Goal: Information Seeking & Learning: Learn about a topic

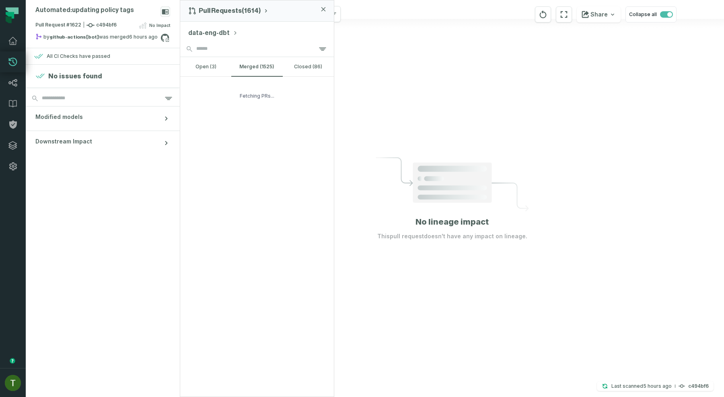
click at [293, 99] on div "Fetching PRs..." at bounding box center [257, 96] width 154 height 39
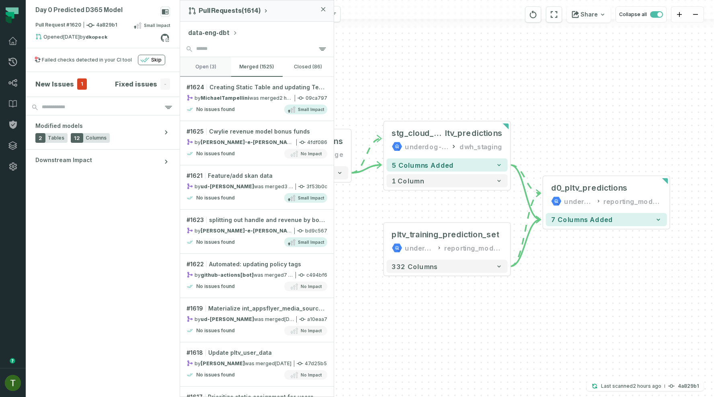
click at [228, 73] on button "open (3)" at bounding box center [205, 66] width 51 height 19
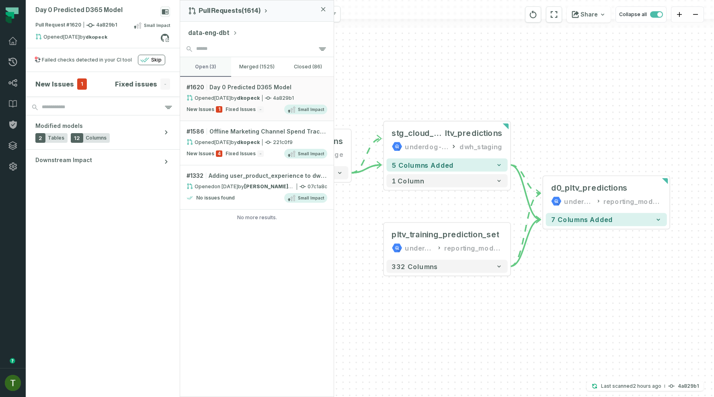
click at [221, 70] on button "open (3)" at bounding box center [205, 66] width 51 height 19
click at [218, 64] on button "open (3)" at bounding box center [205, 66] width 51 height 19
click at [250, 105] on div "New Issues 1 Fixed Issues - Small Impact" at bounding box center [257, 110] width 141 height 10
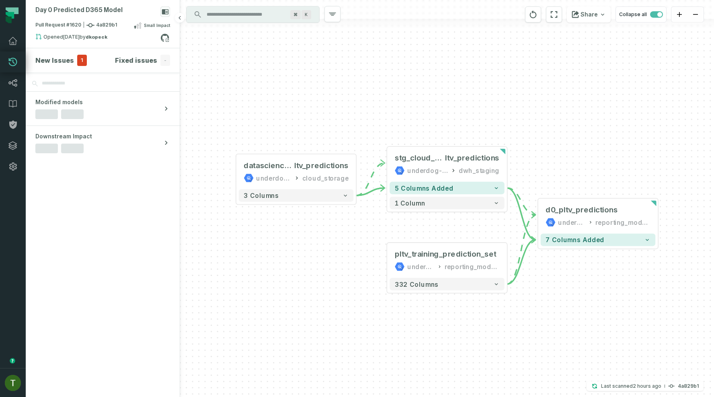
click at [80, 59] on span "1" at bounding box center [82, 60] width 10 height 11
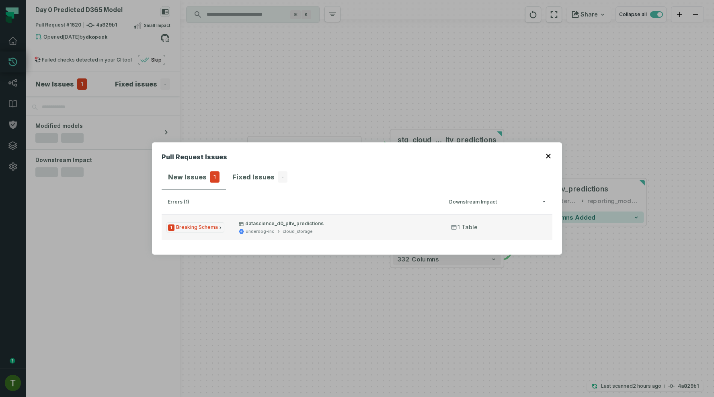
click at [268, 215] on button "1 Breaking Schema datascience_d0_pltv_predictions underdog-inc cloud_storage 1 …" at bounding box center [357, 227] width 391 height 26
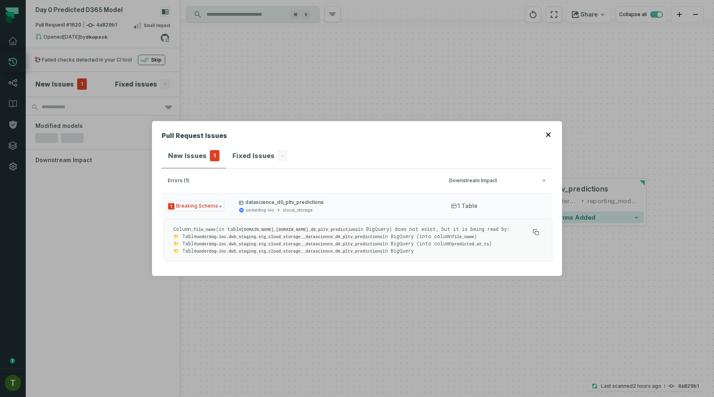
click at [481, 342] on div "Pull Request Issues New Issues 1 Fixed Issues - errors (1) Downstream Impact 1 …" at bounding box center [357, 198] width 714 height 397
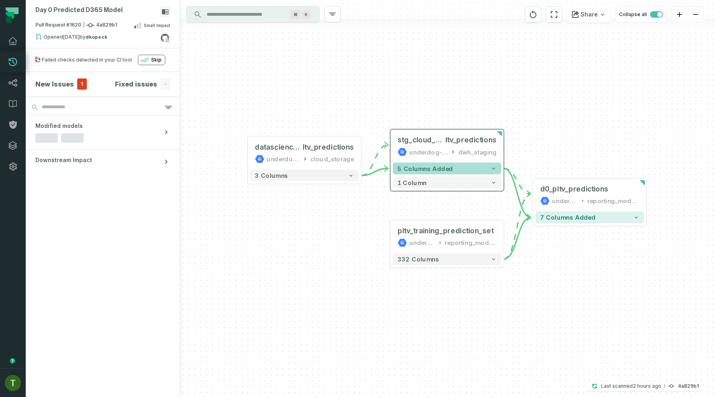
click at [498, 166] on button "5 columns added" at bounding box center [447, 168] width 109 height 12
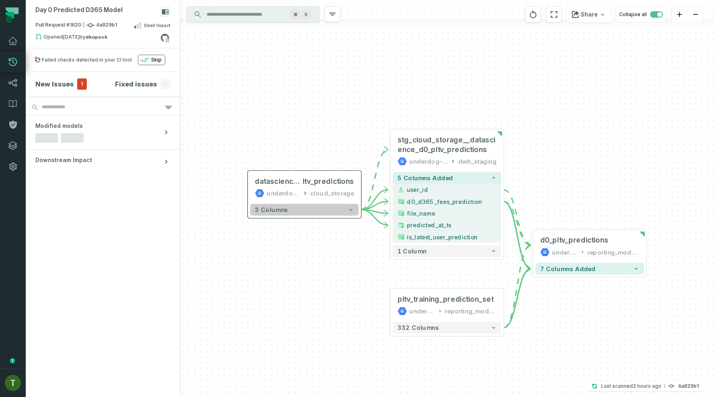
click at [351, 215] on button "3 columns" at bounding box center [304, 210] width 109 height 12
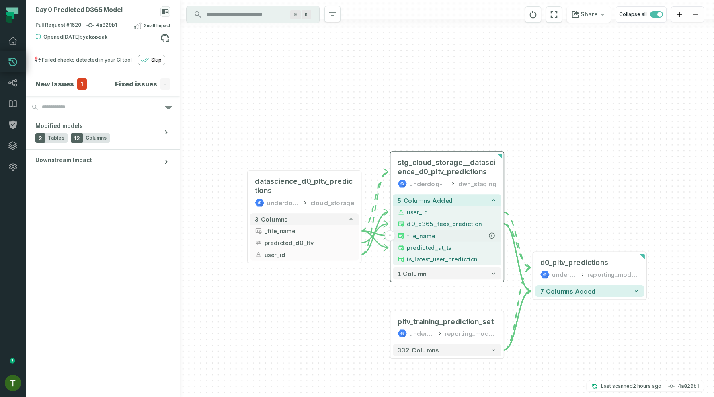
click at [416, 237] on span "file_name" at bounding box center [452, 235] width 90 height 9
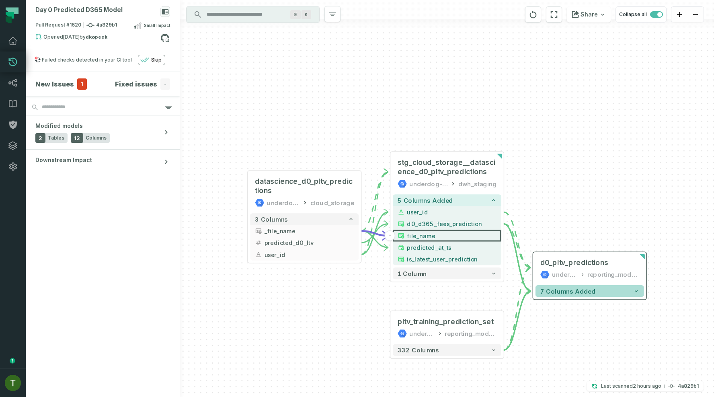
click at [553, 292] on span "7 columns added" at bounding box center [567, 290] width 55 height 7
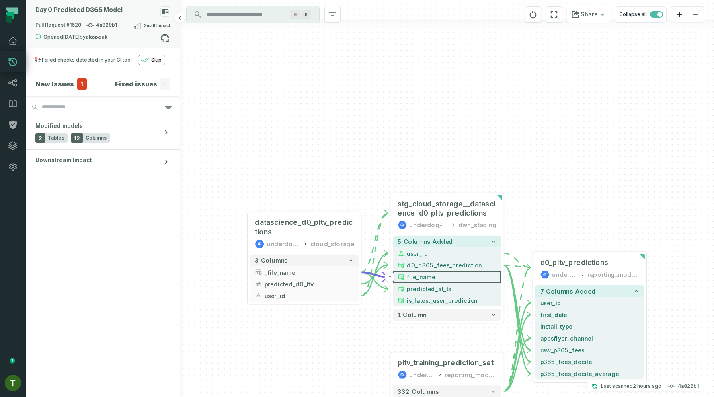
click at [88, 37] on div "Opened [DATE] 11:10:23 PM by dkopeck" at bounding box center [97, 38] width 125 height 10
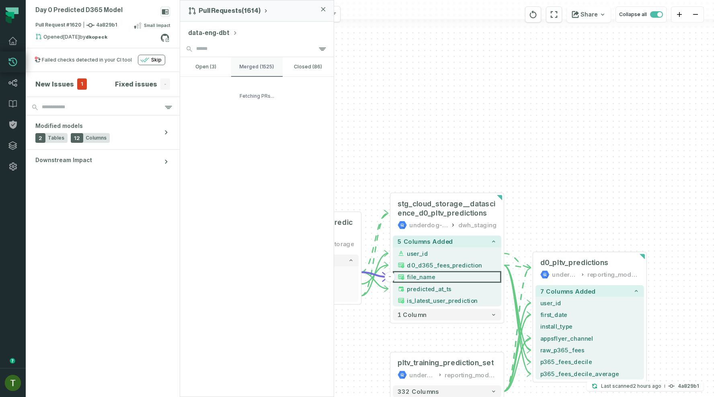
click at [268, 71] on button "merged (1525)" at bounding box center [256, 66] width 51 height 19
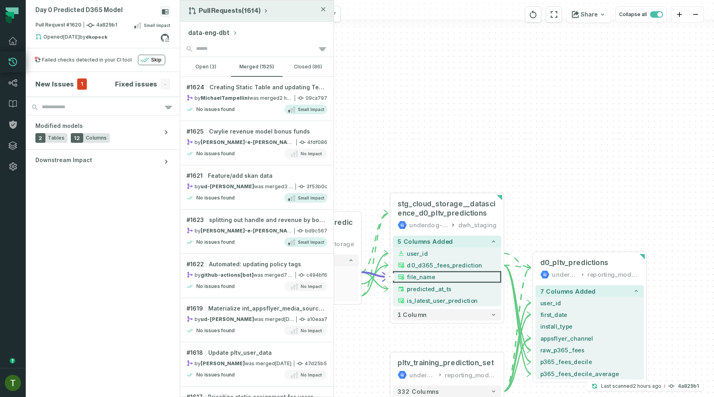
click at [247, 14] on button "Pull Requests (1614)" at bounding box center [228, 11] width 81 height 8
click at [229, 29] on div "Pull Requests" at bounding box center [228, 30] width 83 height 16
click at [223, 32] on button "data-eng-dbt" at bounding box center [212, 33] width 49 height 10
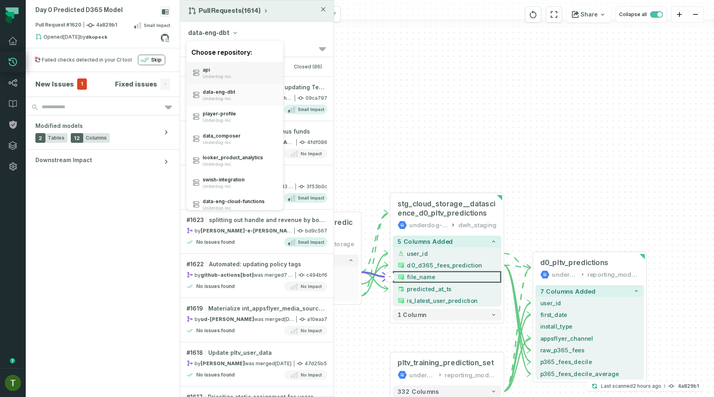
click at [236, 70] on div "api Underdog-Inc" at bounding box center [235, 73] width 97 height 22
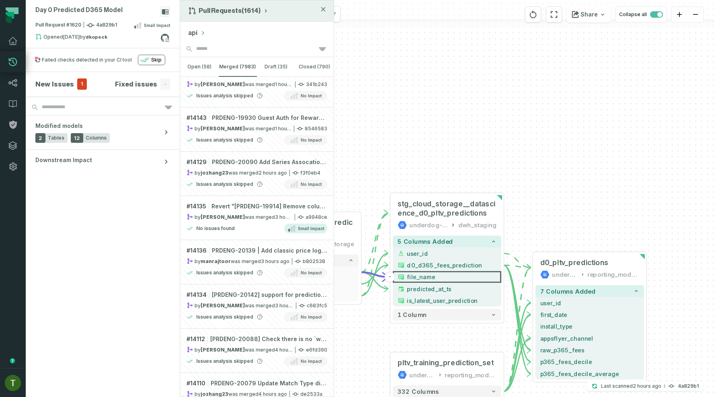
scroll to position [464, 0]
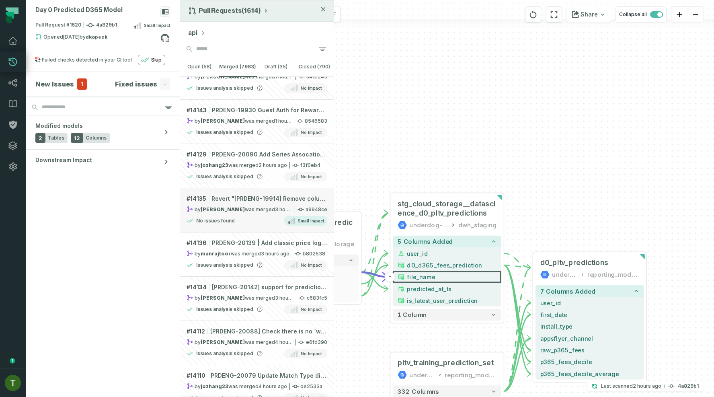
click at [280, 215] on link "# 14135 Revert "[PRDENG-19914] Remove columns from old prediction order associa…" at bounding box center [257, 210] width 154 height 44
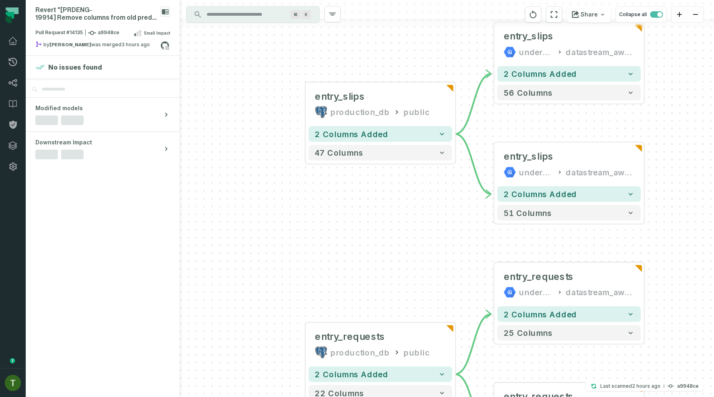
drag, startPoint x: 288, startPoint y: 117, endPoint x: 249, endPoint y: 111, distance: 39.5
click at [249, 111] on div "+ entry_slips underdog-inc datastream_aws_fantasy_public + 2 columns added 56 c…" at bounding box center [447, 198] width 534 height 397
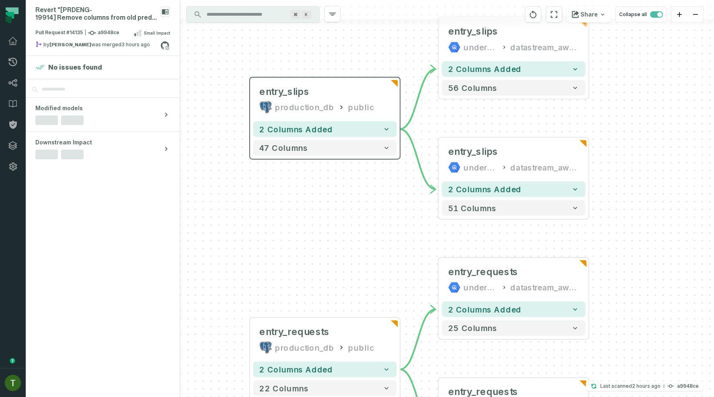
drag, startPoint x: 280, startPoint y: 121, endPoint x: 236, endPoint y: 129, distance: 45.3
click at [250, 129] on div "2 columns added 47 columns" at bounding box center [325, 138] width 150 height 41
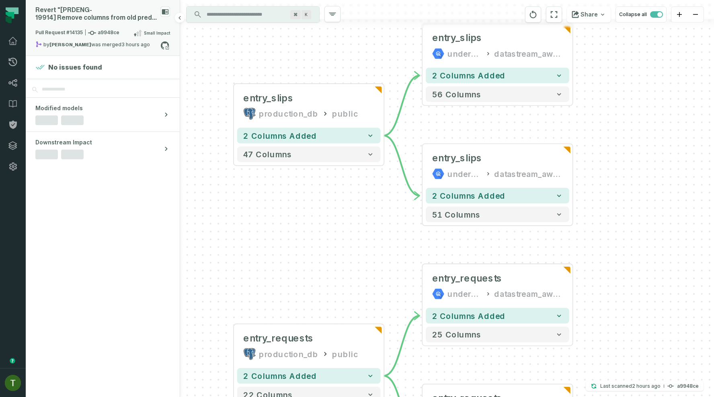
click at [127, 49] on div "by [PERSON_NAME] was merged [DATE] 7:42:00 PM" at bounding box center [97, 46] width 125 height 10
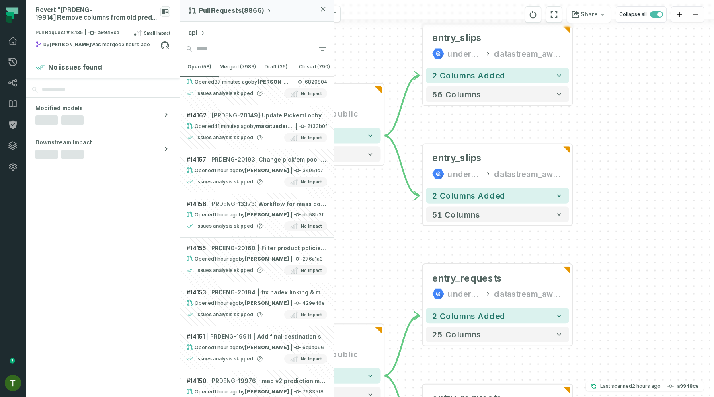
scroll to position [118, 0]
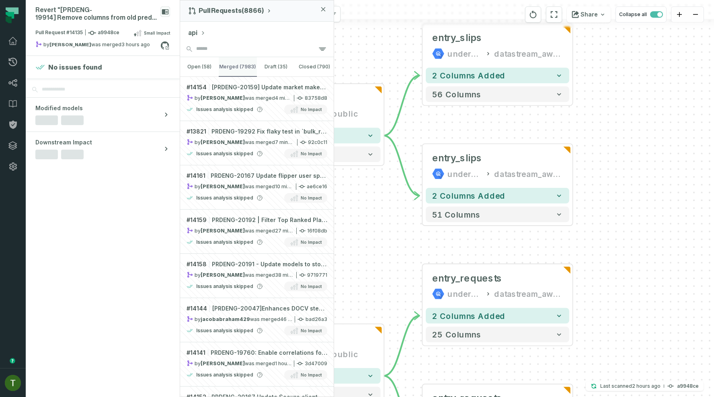
click at [241, 69] on button "merged (7983)" at bounding box center [238, 66] width 39 height 19
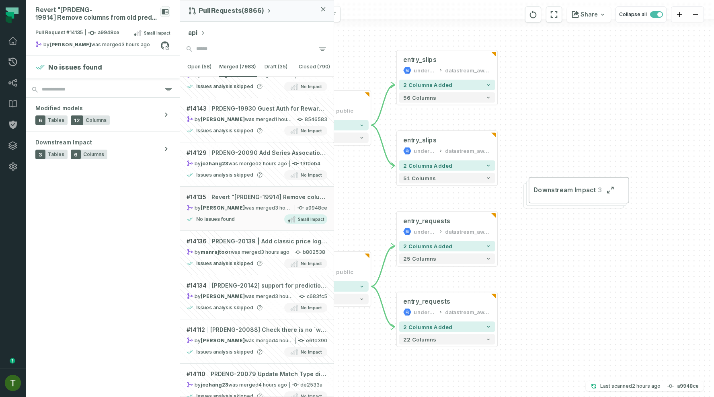
scroll to position [463, 0]
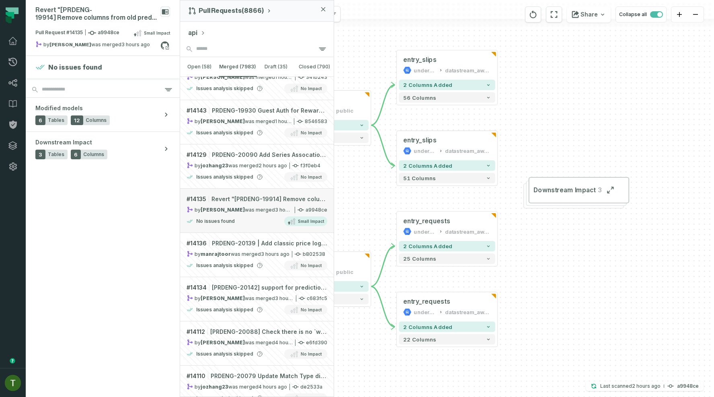
click at [261, 225] on div "No issues found Small Impact" at bounding box center [257, 221] width 141 height 10
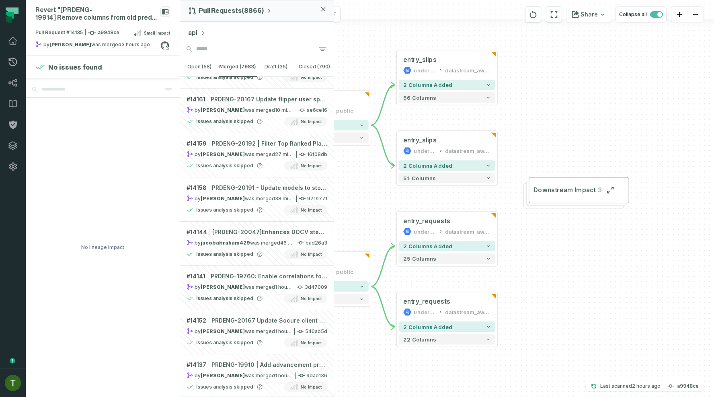
scroll to position [0, 0]
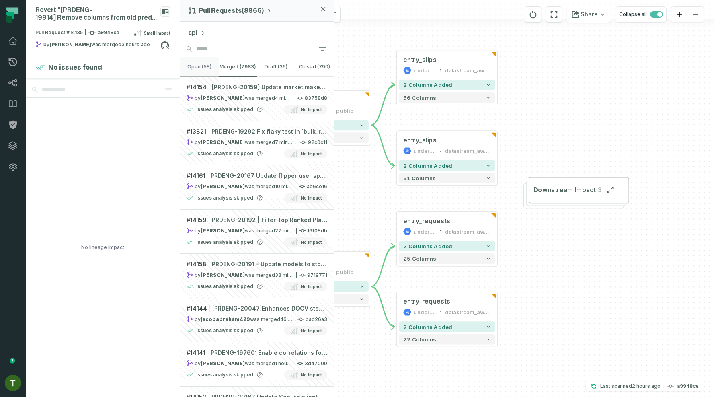
click at [215, 67] on button "open (58)" at bounding box center [199, 66] width 39 height 19
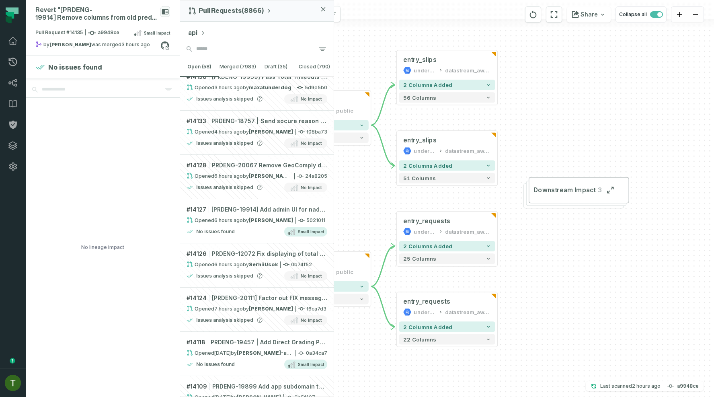
scroll to position [573, 0]
click at [273, 201] on link "# 14127 [PRDENG-19914] Add admin UI for nadex market resettlement Opened [DATE]…" at bounding box center [257, 220] width 154 height 44
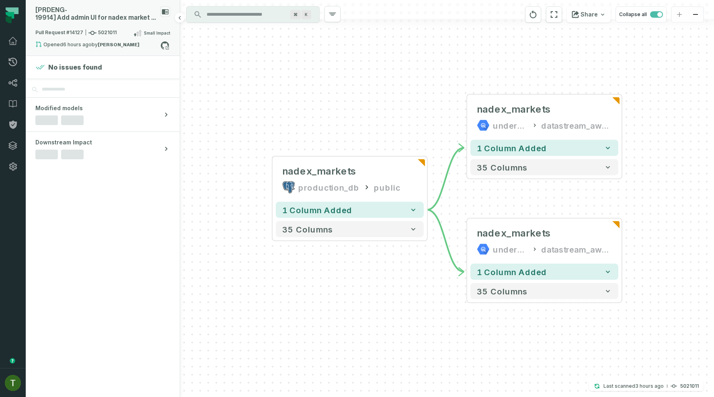
click at [123, 46] on div "Opened [DATE] 4:33:39 PM by [PERSON_NAME]" at bounding box center [97, 46] width 125 height 10
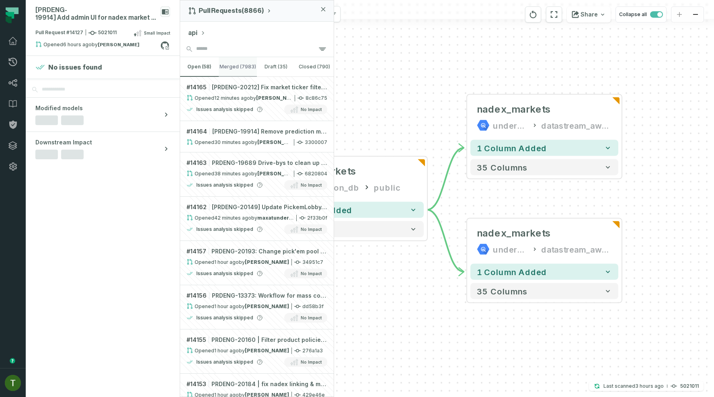
click at [255, 64] on button "merged (7983)" at bounding box center [238, 66] width 39 height 19
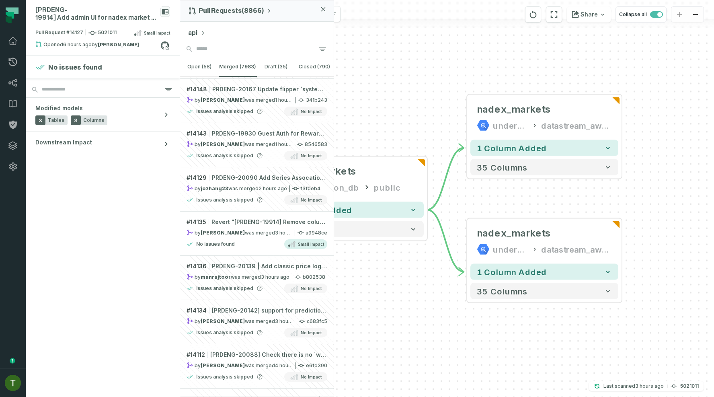
scroll to position [449, 0]
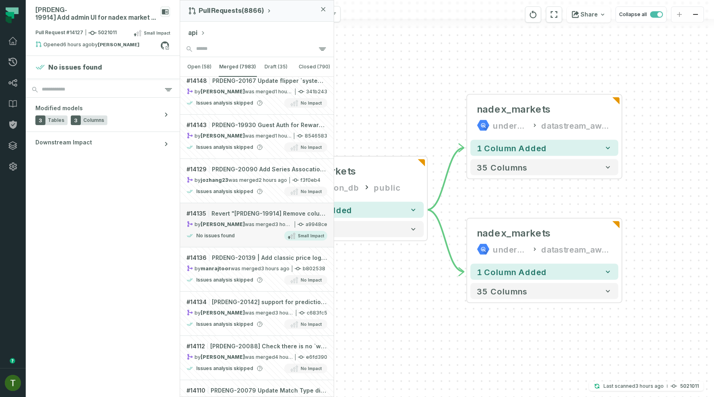
click at [263, 220] on link "# 14135 Revert "[PRDENG-19914] Remove columns from old prediction order associa…" at bounding box center [257, 225] width 154 height 44
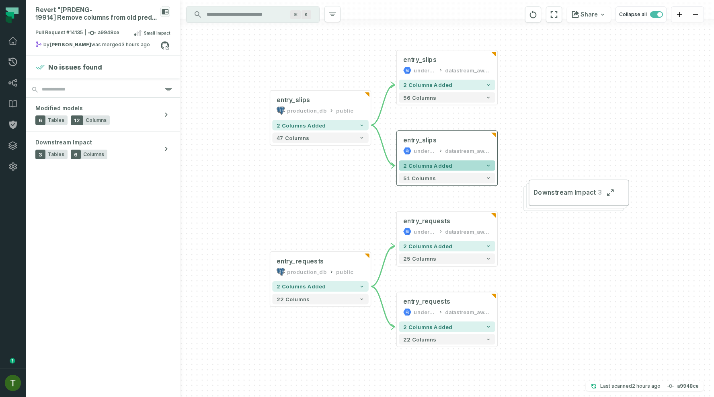
click at [462, 166] on button "2 columns added" at bounding box center [447, 165] width 96 height 10
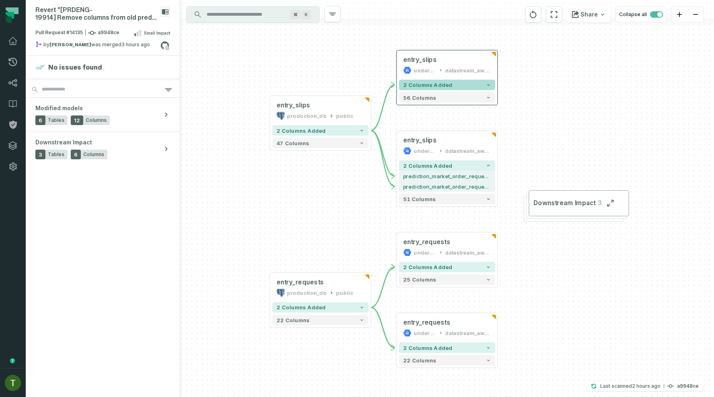
click at [474, 84] on button "2 columns added" at bounding box center [447, 85] width 96 height 10
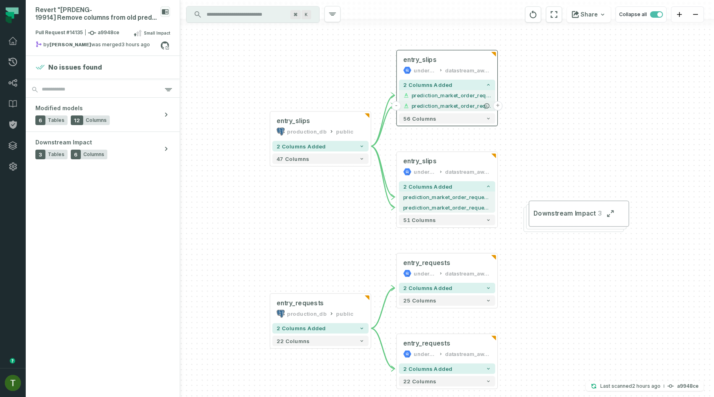
click at [500, 104] on button "+" at bounding box center [497, 105] width 9 height 9
click at [499, 104] on button "+" at bounding box center [497, 105] width 9 height 9
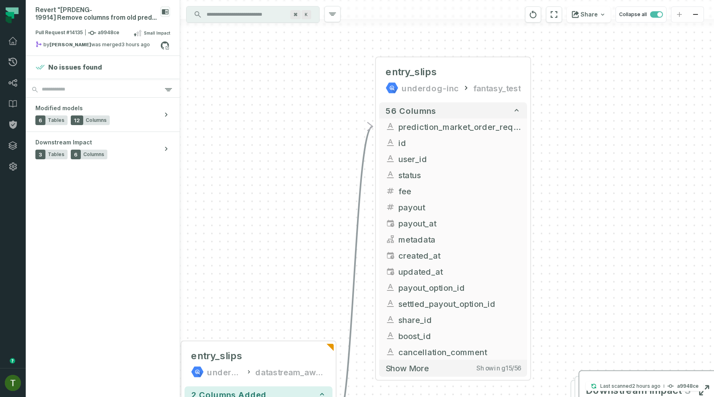
drag, startPoint x: 321, startPoint y: 246, endPoint x: 395, endPoint y: 23, distance: 235.1
click at [394, 23] on div "+ entry_slips underdog-inc fantasy_test 56 columns - prediction_market_order_re…" at bounding box center [447, 198] width 534 height 397
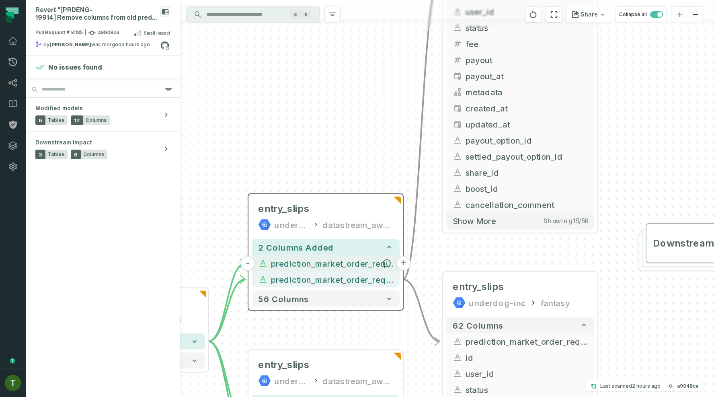
click at [402, 264] on button "+" at bounding box center [403, 263] width 14 height 14
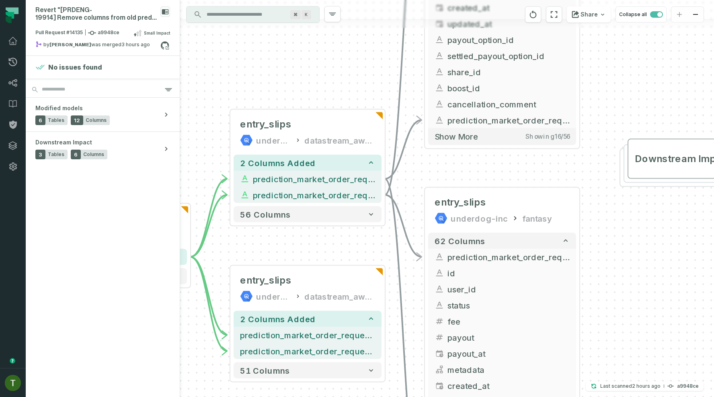
drag, startPoint x: 436, startPoint y: 269, endPoint x: 416, endPoint y: 149, distance: 122.0
click at [416, 149] on div "+ entry_slips underdog-inc fantasy_test 56 columns - prediction_market_order_re…" at bounding box center [447, 198] width 534 height 397
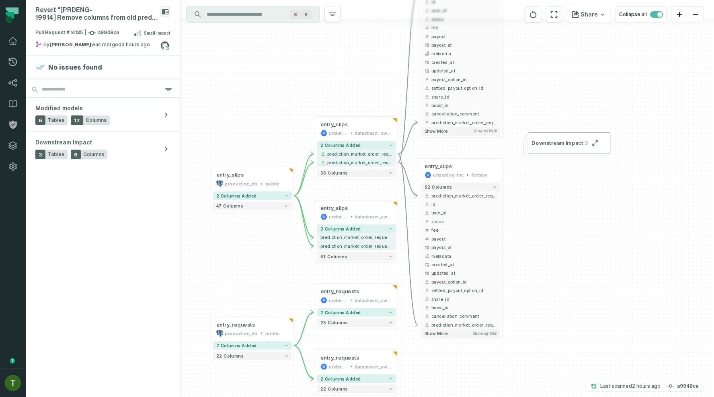
click at [344, 75] on div "+ entry_slips underdog-inc fantasy_test 56 columns - prediction_market_order_re…" at bounding box center [447, 198] width 534 height 397
